Goal: Transaction & Acquisition: Purchase product/service

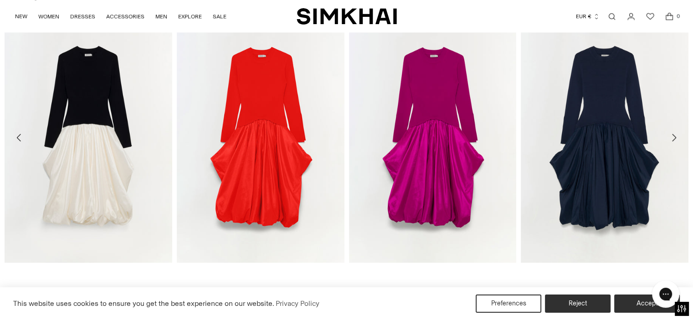
click at [671, 135] on icon "Move to next carousel slide" at bounding box center [674, 137] width 11 height 11
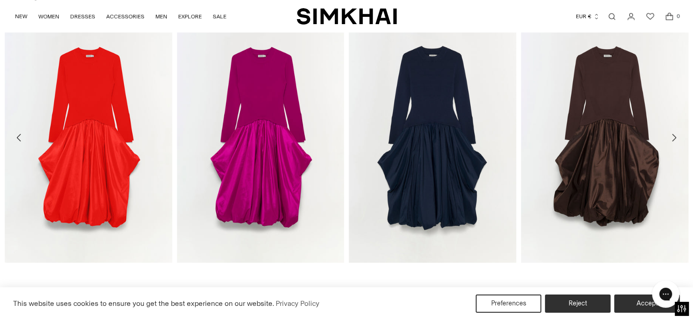
click at [671, 135] on icon "Move to next carousel slide" at bounding box center [674, 137] width 11 height 11
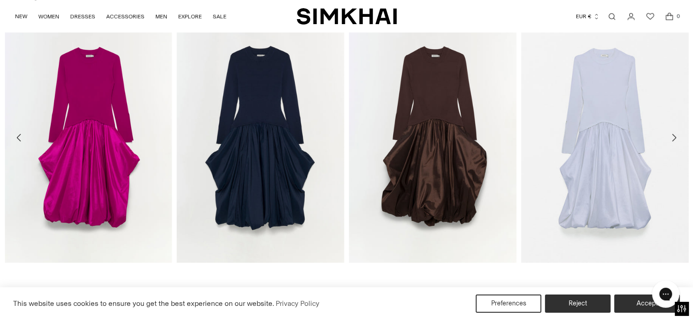
click at [673, 134] on icon "Move to next carousel slide" at bounding box center [674, 137] width 11 height 11
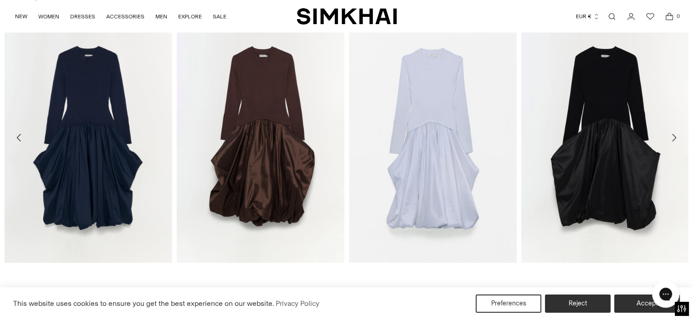
click at [673, 134] on icon "Move to next carousel slide" at bounding box center [674, 137] width 11 height 11
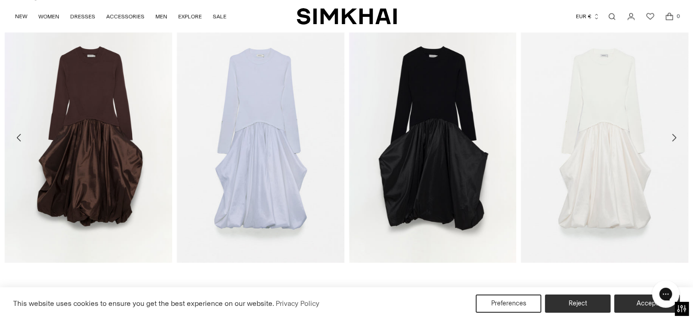
click at [673, 134] on icon "Move to next carousel slide" at bounding box center [674, 137] width 11 height 11
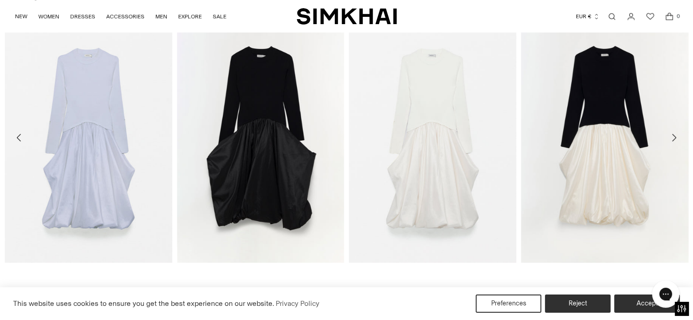
click at [673, 134] on icon "Move to next carousel slide" at bounding box center [674, 137] width 11 height 11
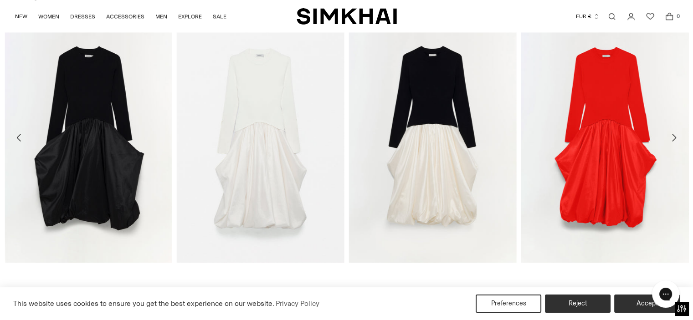
click at [673, 134] on icon "Move to next carousel slide" at bounding box center [674, 137] width 11 height 11
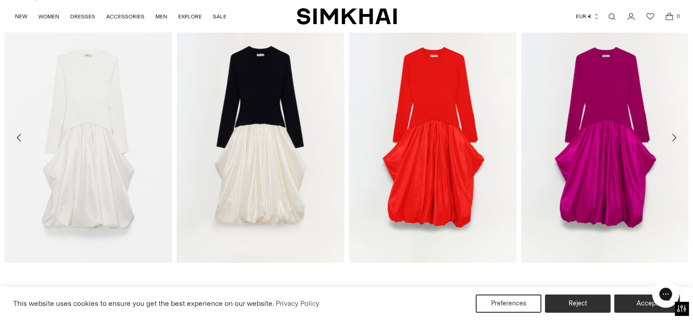
click at [673, 134] on icon "Move to next carousel slide" at bounding box center [674, 137] width 11 height 11
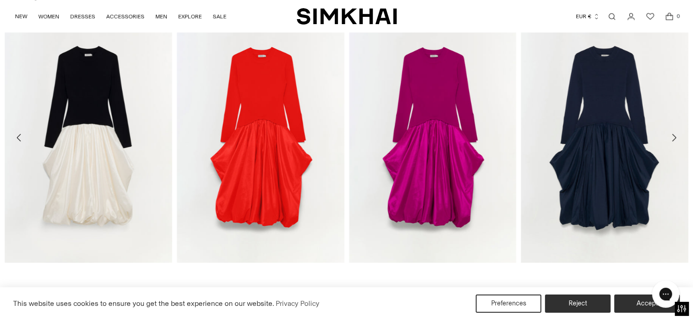
click at [673, 134] on icon "Move to next carousel slide" at bounding box center [674, 137] width 11 height 11
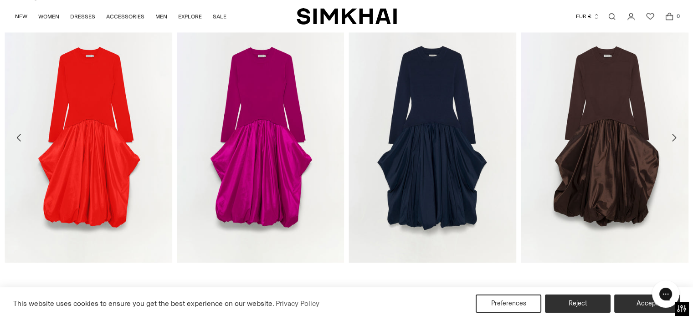
click at [673, 134] on icon "Move to next carousel slide" at bounding box center [674, 137] width 11 height 11
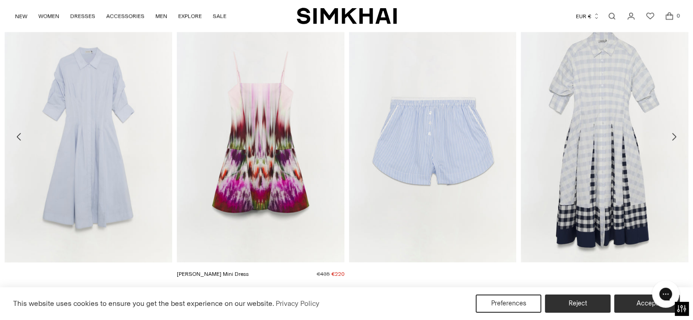
scroll to position [1778, 0]
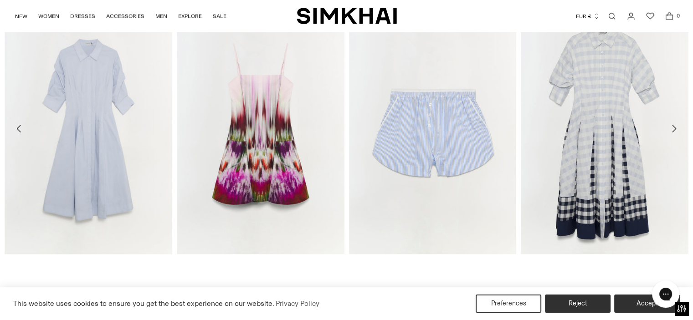
click at [674, 124] on icon "Move to next carousel slide" at bounding box center [674, 129] width 11 height 11
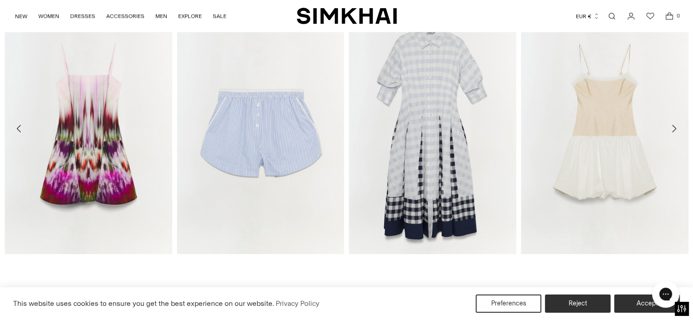
click at [673, 124] on icon "Move to next carousel slide" at bounding box center [674, 129] width 11 height 11
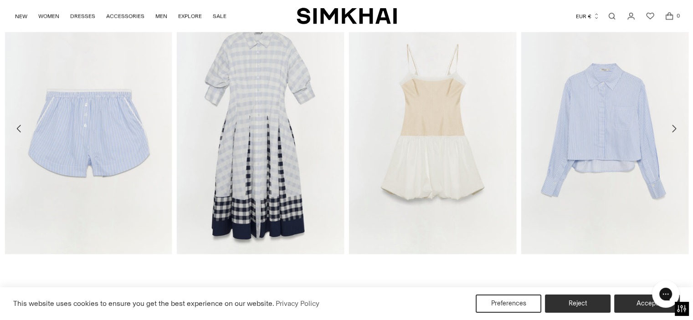
click at [673, 124] on icon "Move to next carousel slide" at bounding box center [674, 129] width 11 height 11
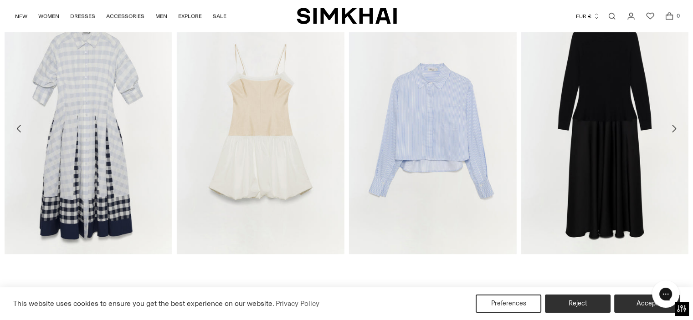
click at [673, 124] on icon "Move to next carousel slide" at bounding box center [674, 129] width 11 height 11
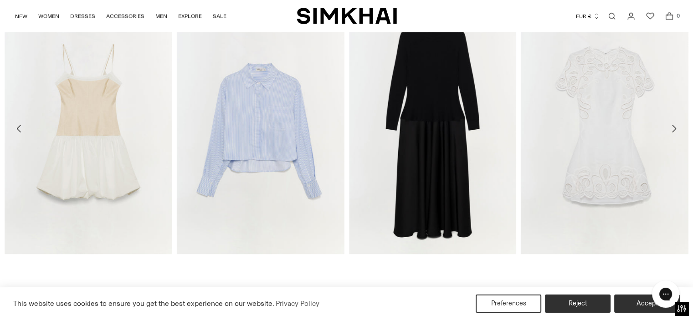
click at [673, 124] on icon "Move to next carousel slide" at bounding box center [674, 129] width 11 height 11
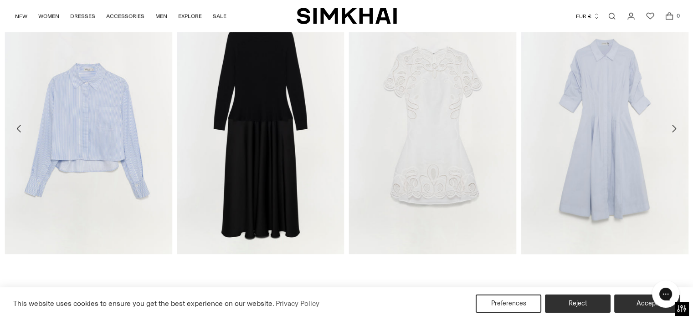
click at [673, 124] on icon "Move to next carousel slide" at bounding box center [674, 129] width 11 height 11
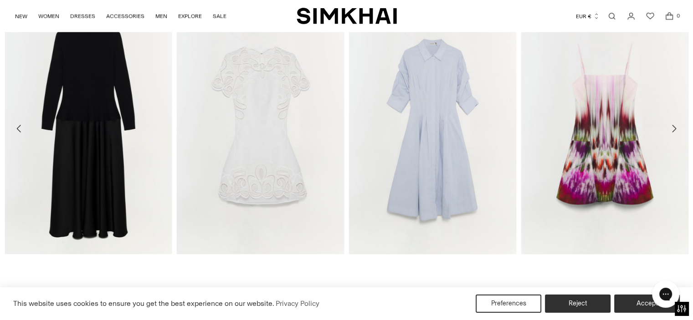
click at [673, 124] on icon "Move to next carousel slide" at bounding box center [674, 129] width 11 height 11
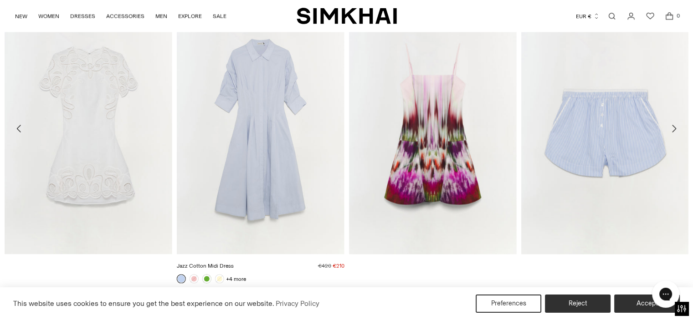
scroll to position [1918, 0]
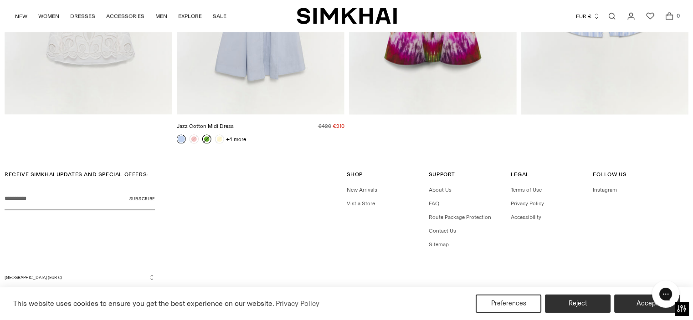
click at [208, 139] on link at bounding box center [206, 139] width 9 height 9
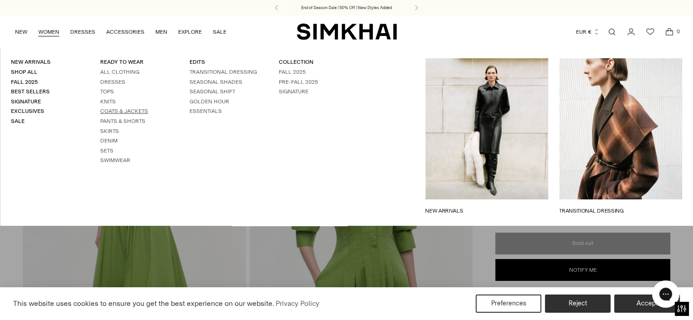
click at [124, 109] on link "Coats & Jackets" at bounding box center [124, 111] width 48 height 6
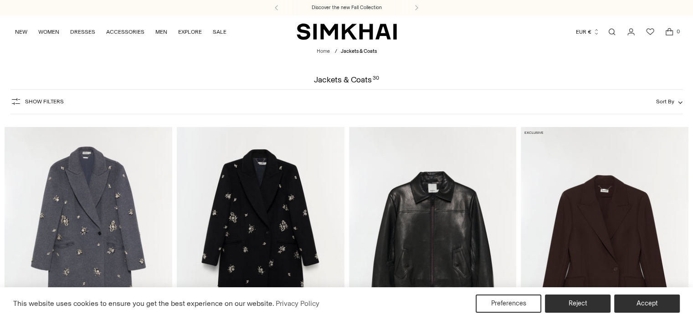
click at [0, 0] on img "Gianni Embellished Wool Coat" at bounding box center [0, 0] width 0 height 0
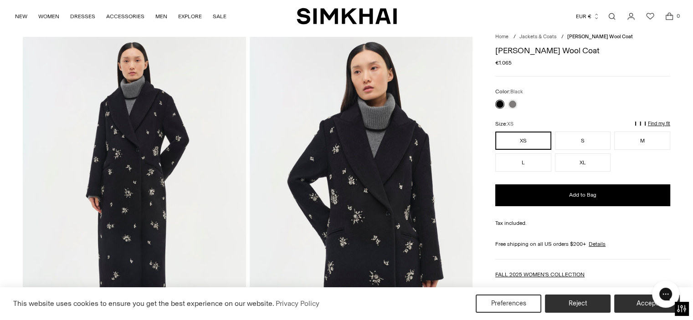
scroll to position [46, 0]
